Goal: Complete application form

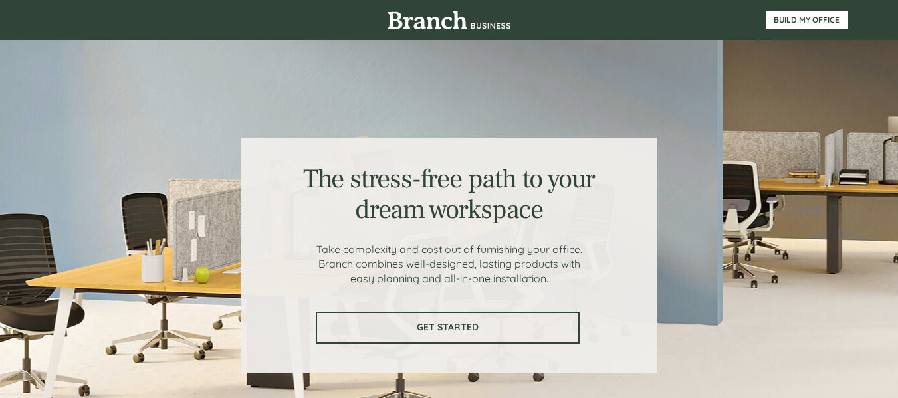
click at [535, 325] on span "GET STARTED" at bounding box center [447, 327] width 261 height 11
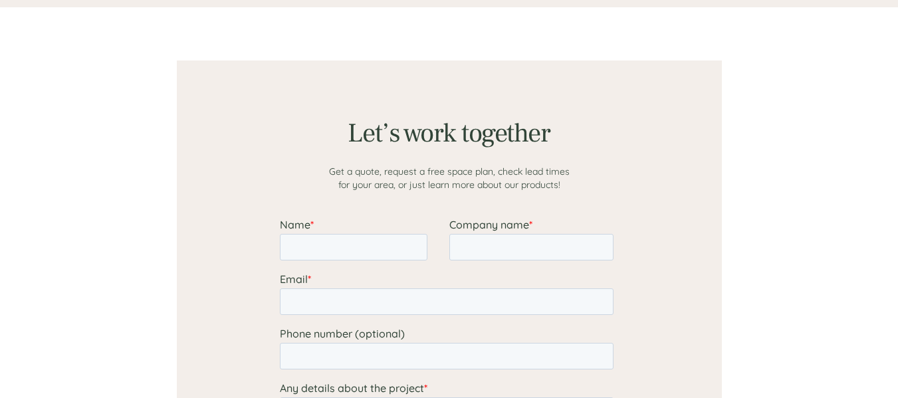
scroll to position [1032, 0]
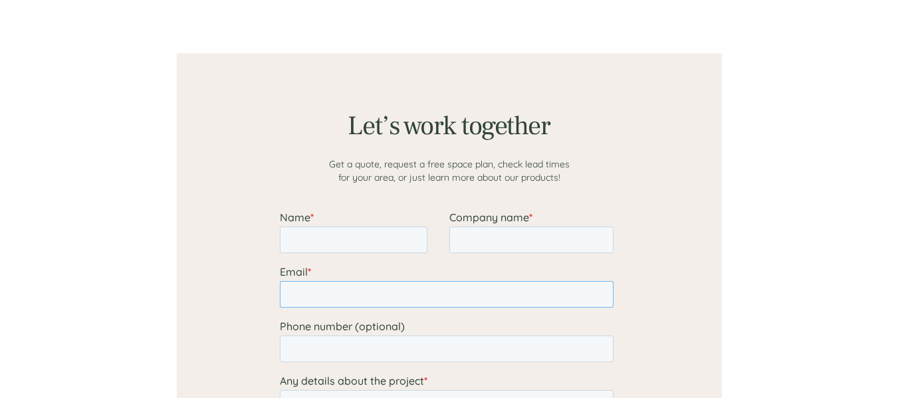
click at [354, 294] on input "Email *" at bounding box center [446, 294] width 334 height 27
paste input "[EMAIL_ADDRESS][DOMAIN_NAME]"
type input "[EMAIL_ADDRESS][DOMAIN_NAME]"
click at [331, 236] on input "Name *" at bounding box center [353, 240] width 148 height 27
type input "[PERSON_NAME]"
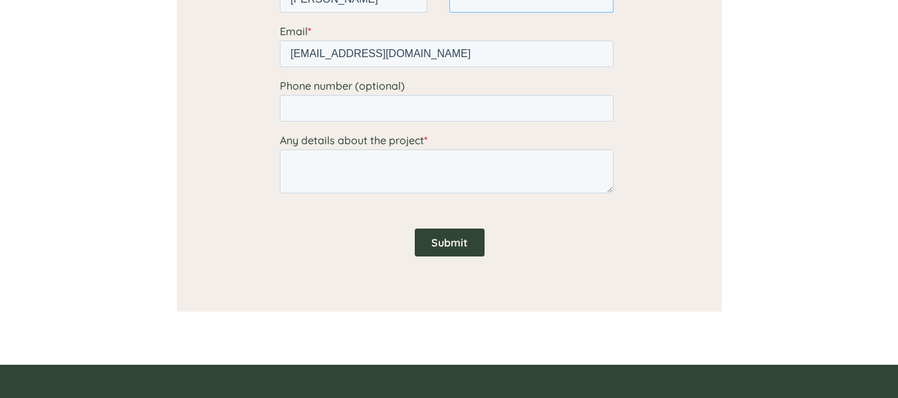
scroll to position [1277, 0]
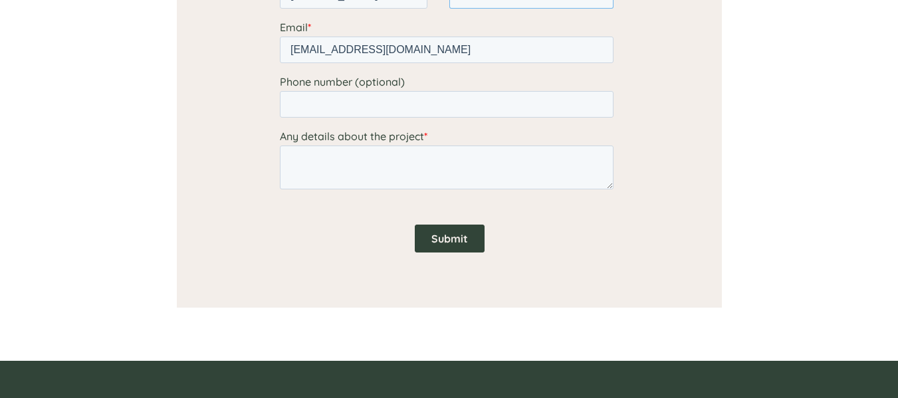
drag, startPoint x: 906, startPoint y: 194, endPoint x: 335, endPoint y: 242, distance: 573.3
click at [381, 177] on textarea "Any details about the project *" at bounding box center [446, 168] width 334 height 44
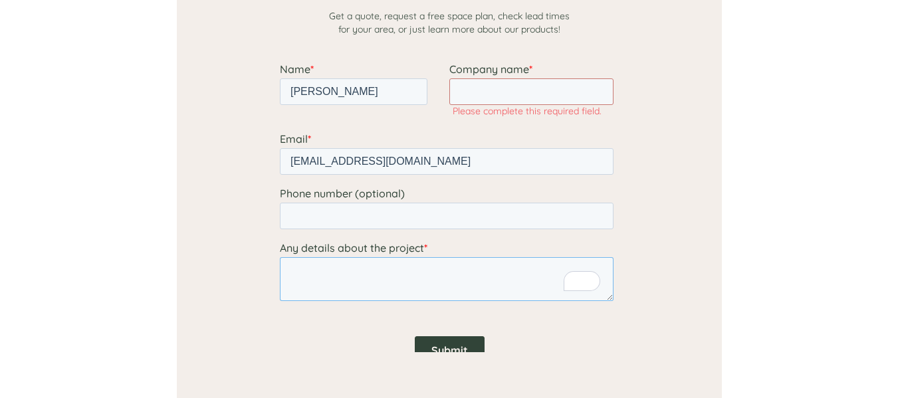
scroll to position [1091, 0]
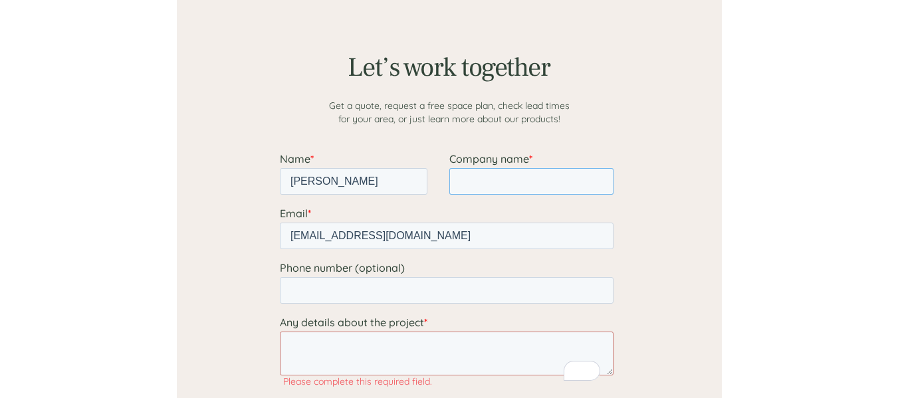
click at [485, 176] on input "Company name *" at bounding box center [531, 181] width 164 height 27
type input "Mido_Domainer"
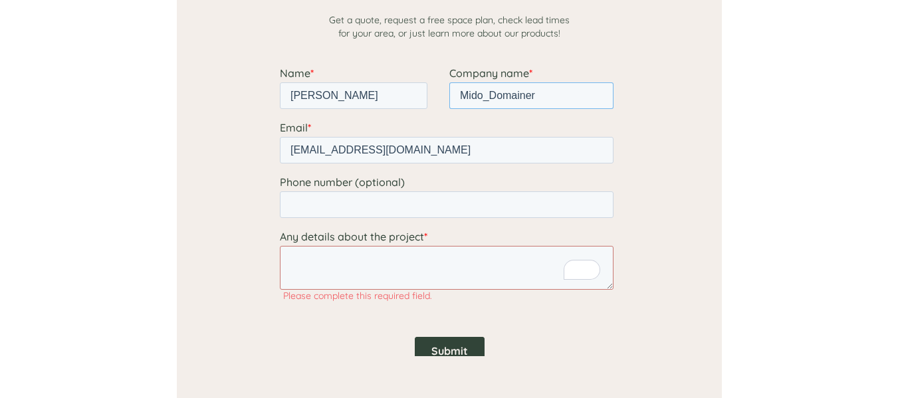
scroll to position [1266, 0]
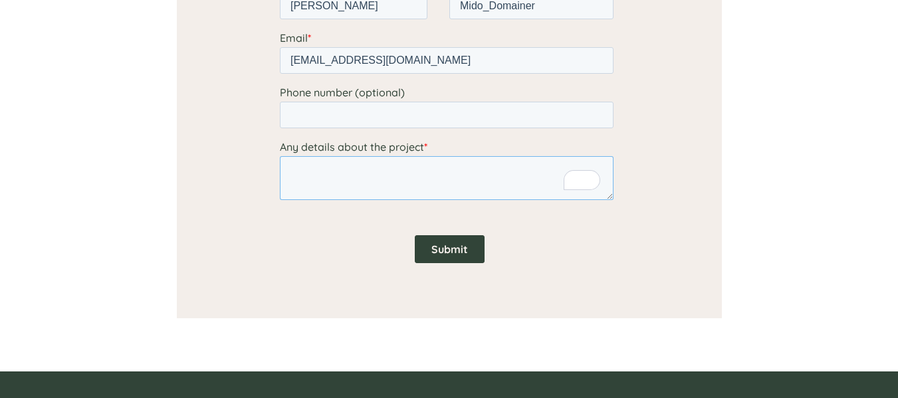
click at [465, 174] on textarea "Any details about the project *" at bounding box center [446, 178] width 334 height 44
paste textarea "Is there shipping outside [GEOGRAPHIC_DATA]?"
type textarea "Is there shipping outside [GEOGRAPHIC_DATA]?"
click at [436, 252] on input "Submit" at bounding box center [449, 249] width 70 height 28
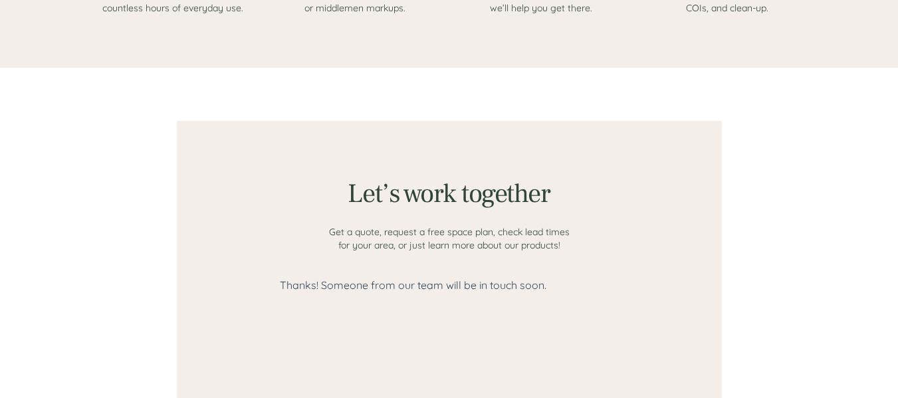
scroll to position [968, 0]
